Goal: Transaction & Acquisition: Purchase product/service

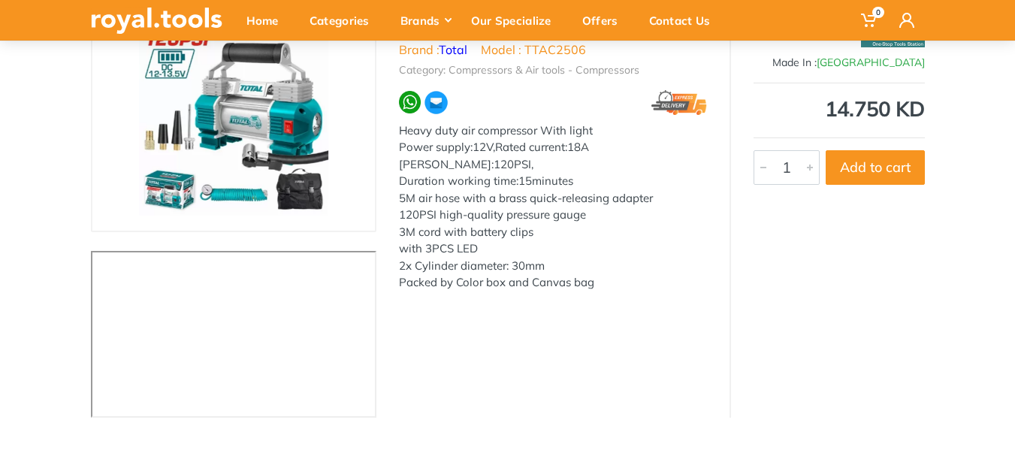
scroll to position [75, 0]
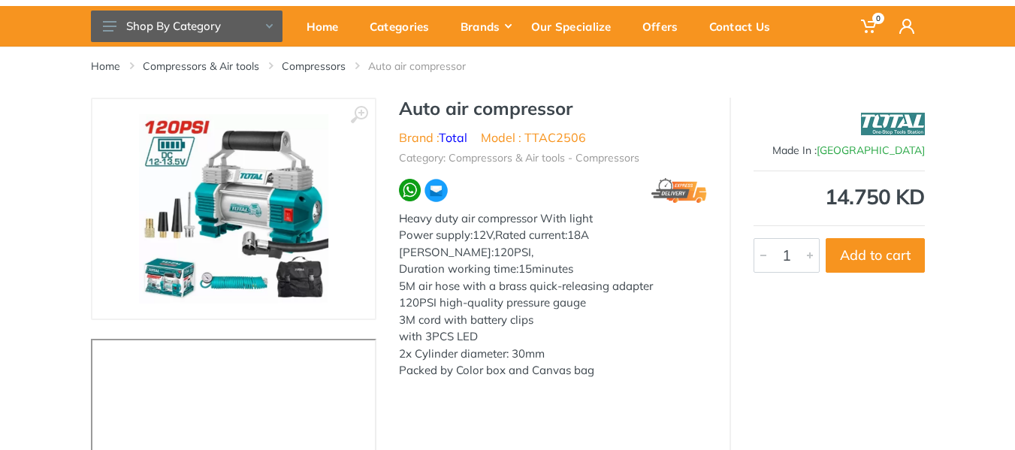
click at [287, 231] on img at bounding box center [233, 208] width 189 height 189
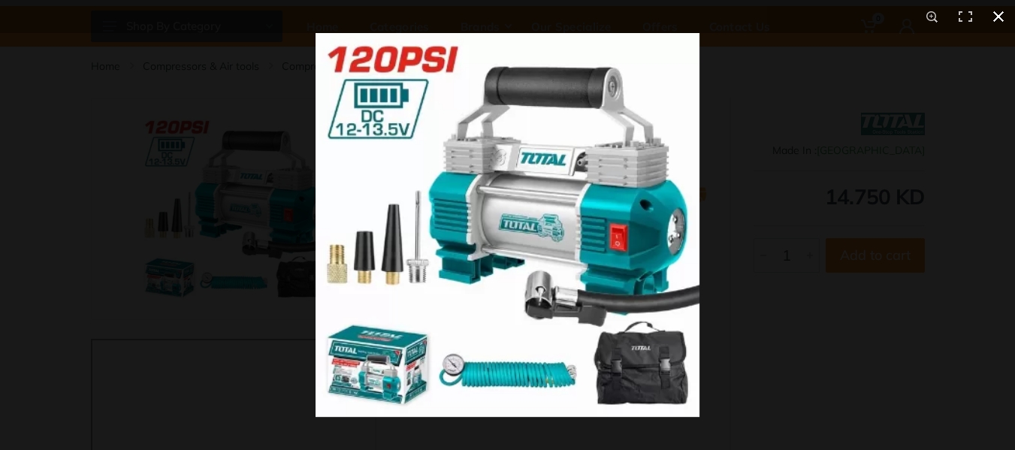
click at [877, 145] on div at bounding box center [822, 258] width 1015 height 450
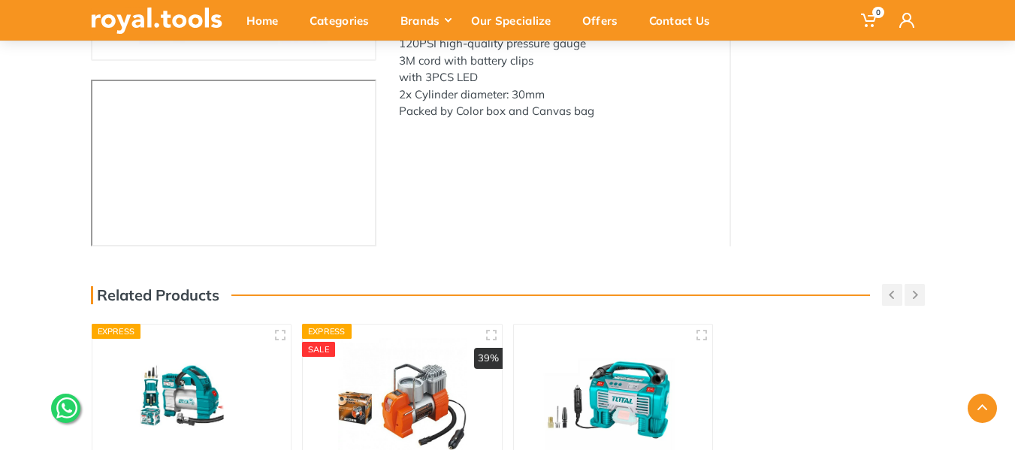
scroll to position [300, 0]
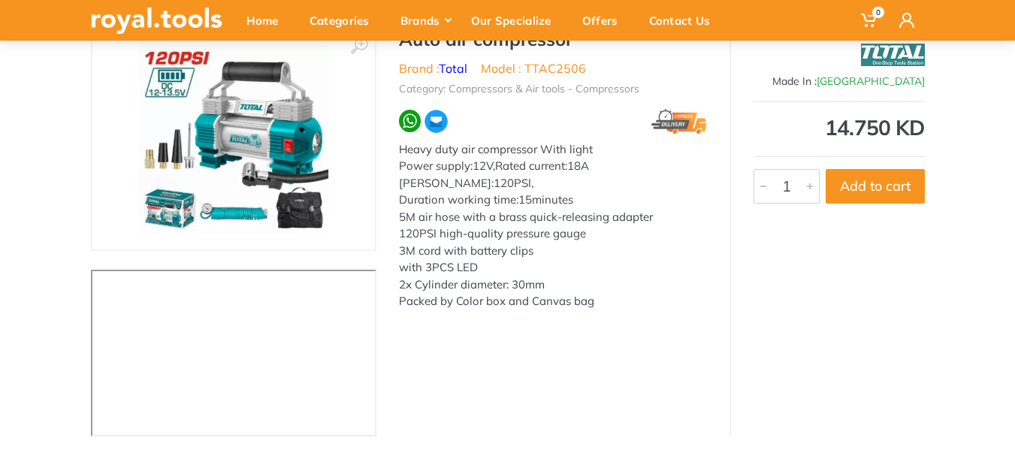
scroll to position [150, 0]
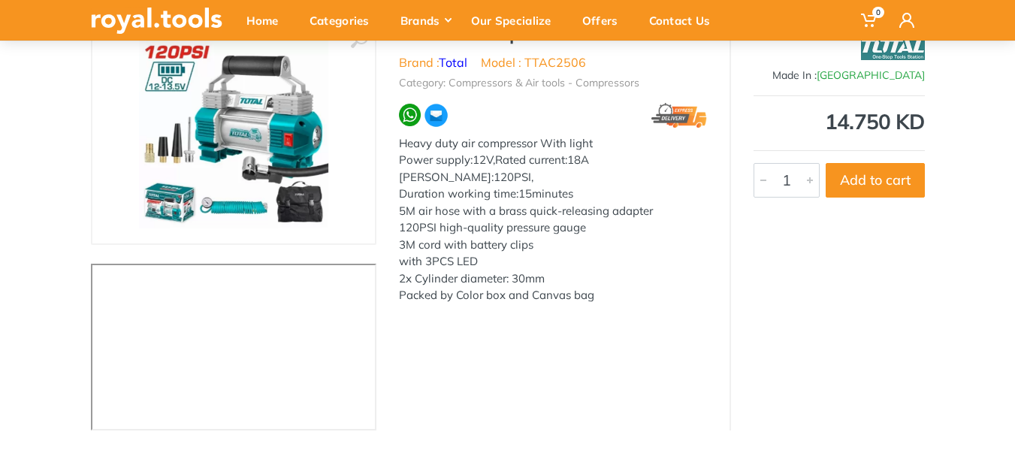
click at [276, 164] on img at bounding box center [233, 133] width 189 height 189
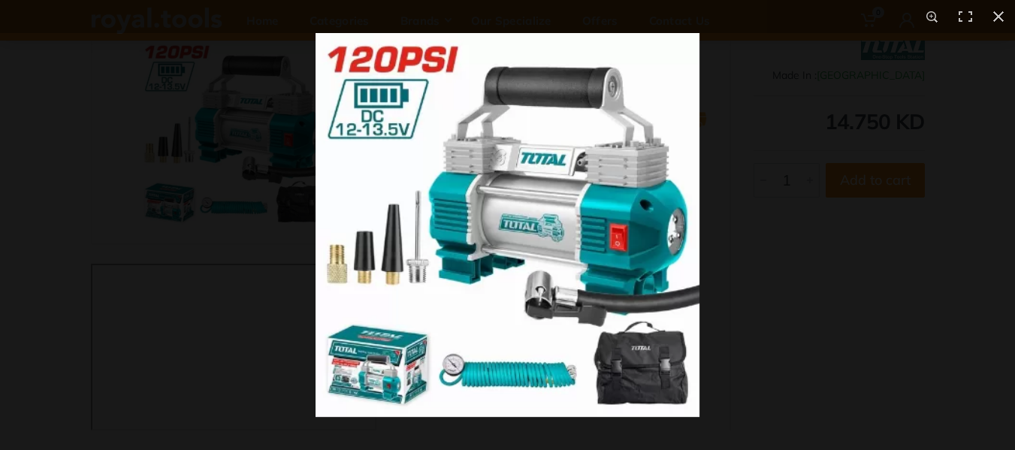
click at [456, 210] on img at bounding box center [507, 225] width 384 height 384
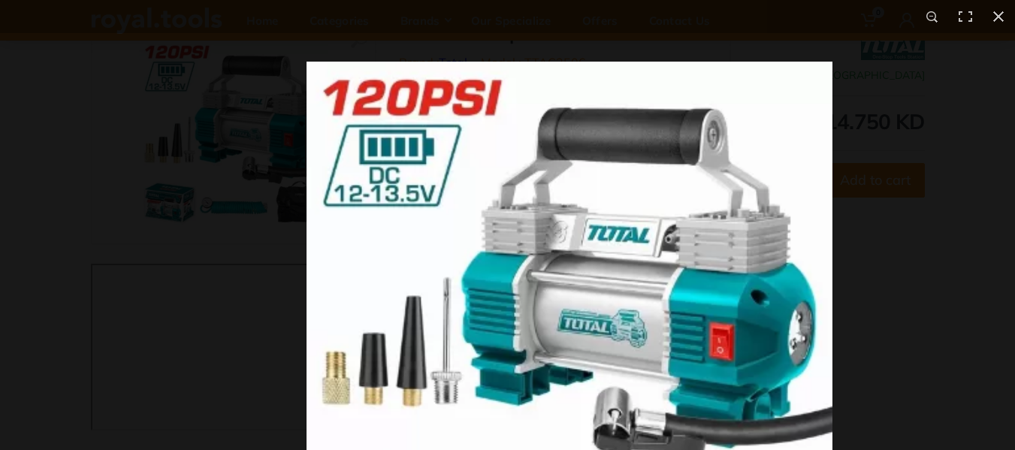
click at [740, 300] on html "0" at bounding box center [507, 75] width 1015 height 450
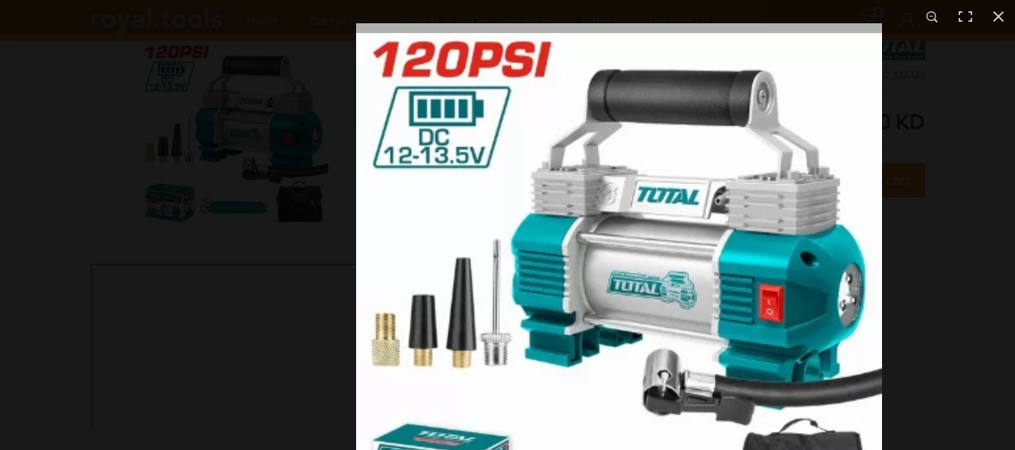
click at [750, 234] on img at bounding box center [619, 286] width 526 height 526
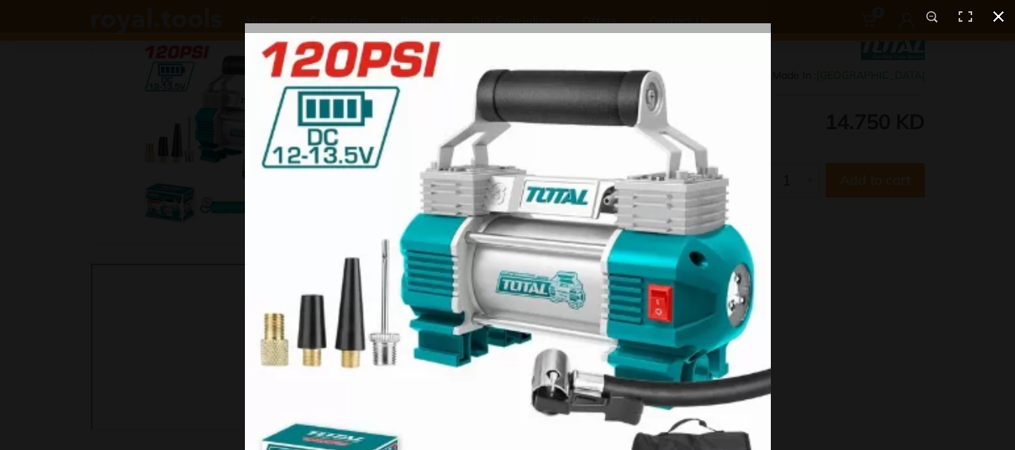
click at [1001, 23] on button at bounding box center [998, 16] width 33 height 33
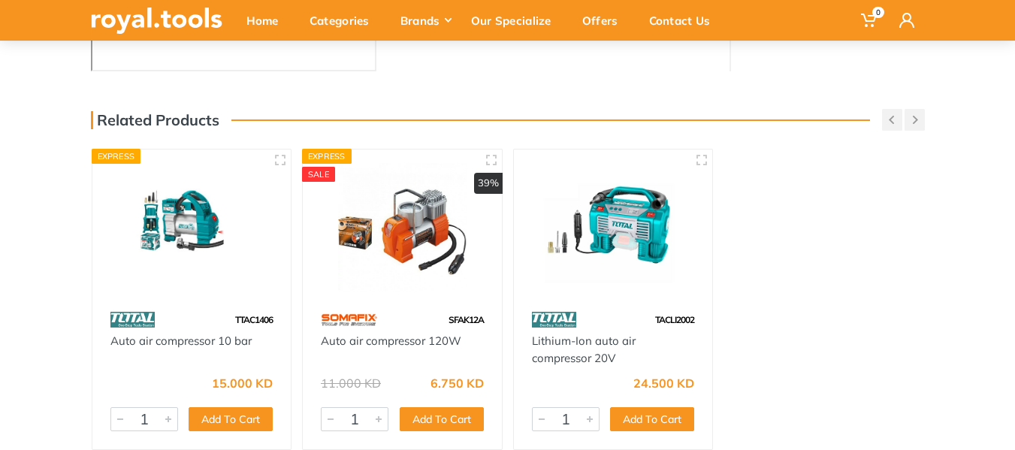
scroll to position [526, 0]
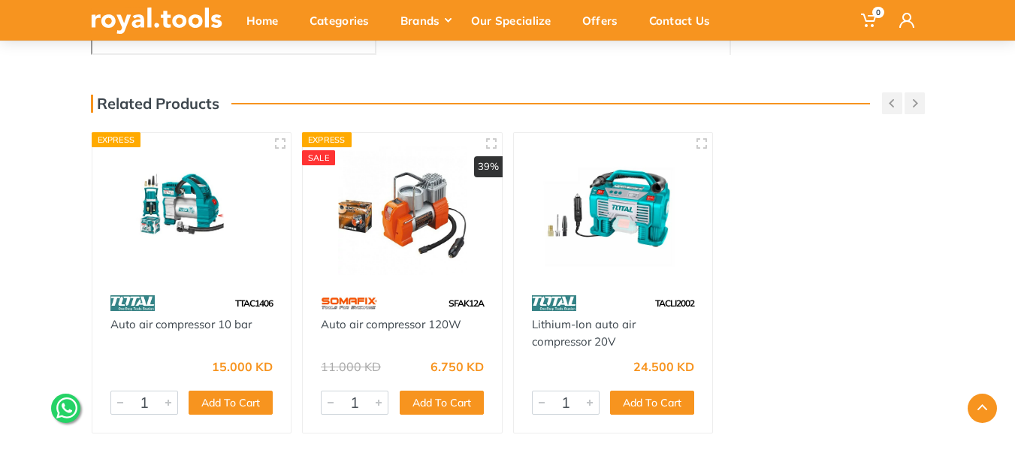
click at [610, 216] on img at bounding box center [613, 210] width 172 height 128
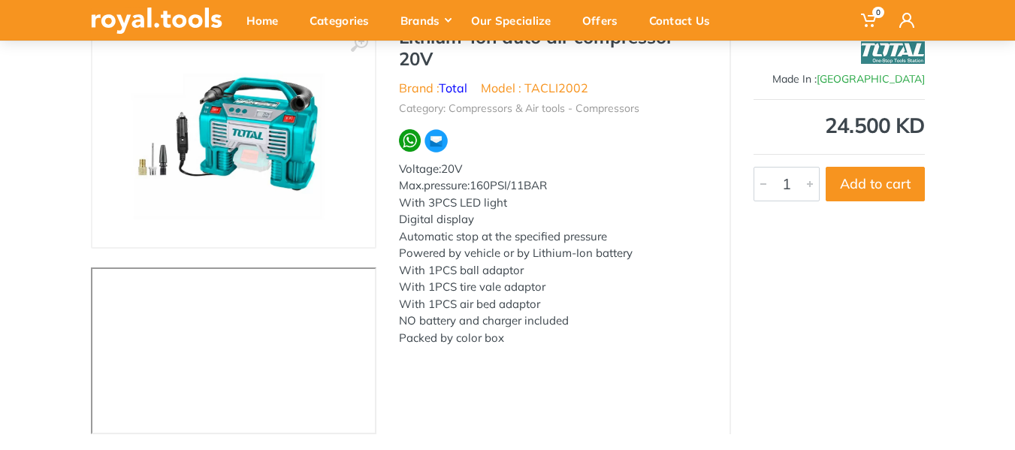
scroll to position [150, 0]
